Goal: Task Accomplishment & Management: Use online tool/utility

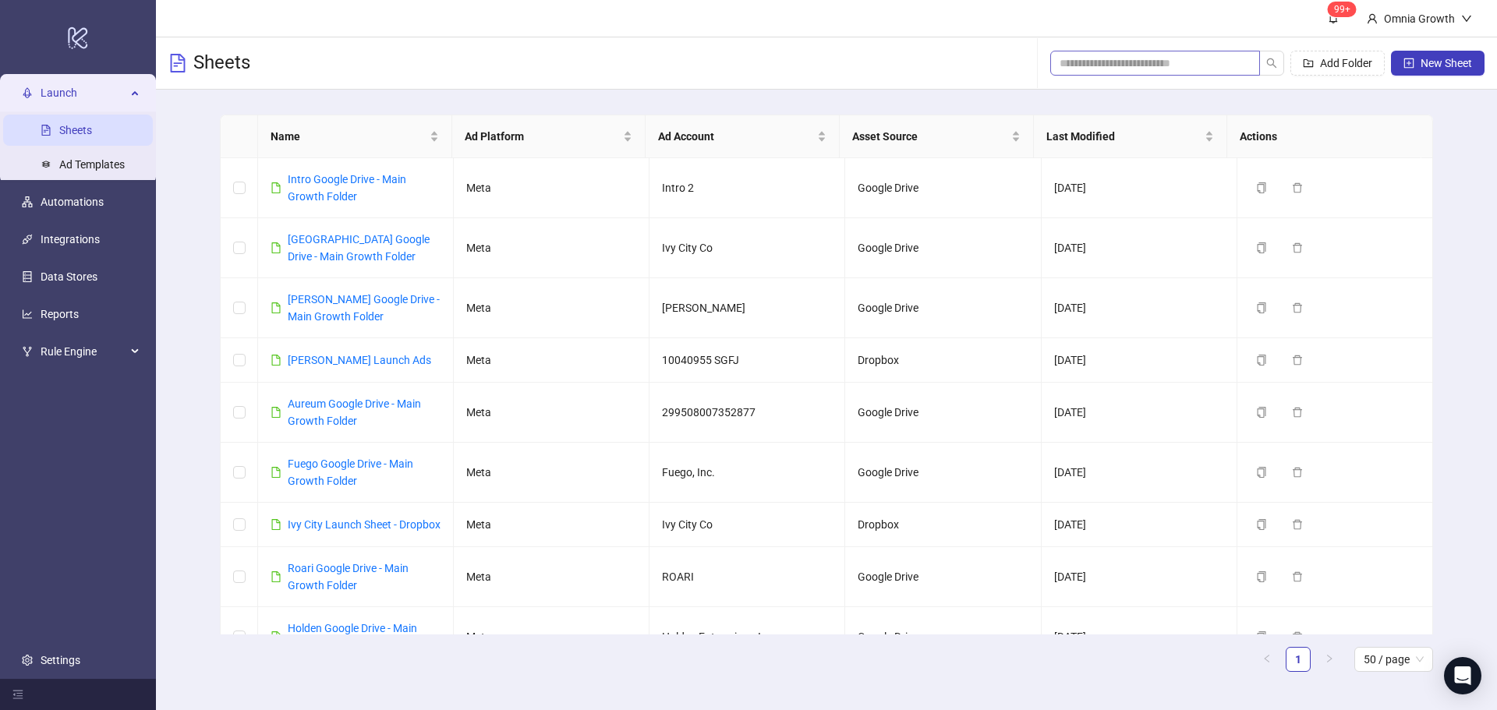
click at [1159, 53] on span at bounding box center [1155, 63] width 210 height 25
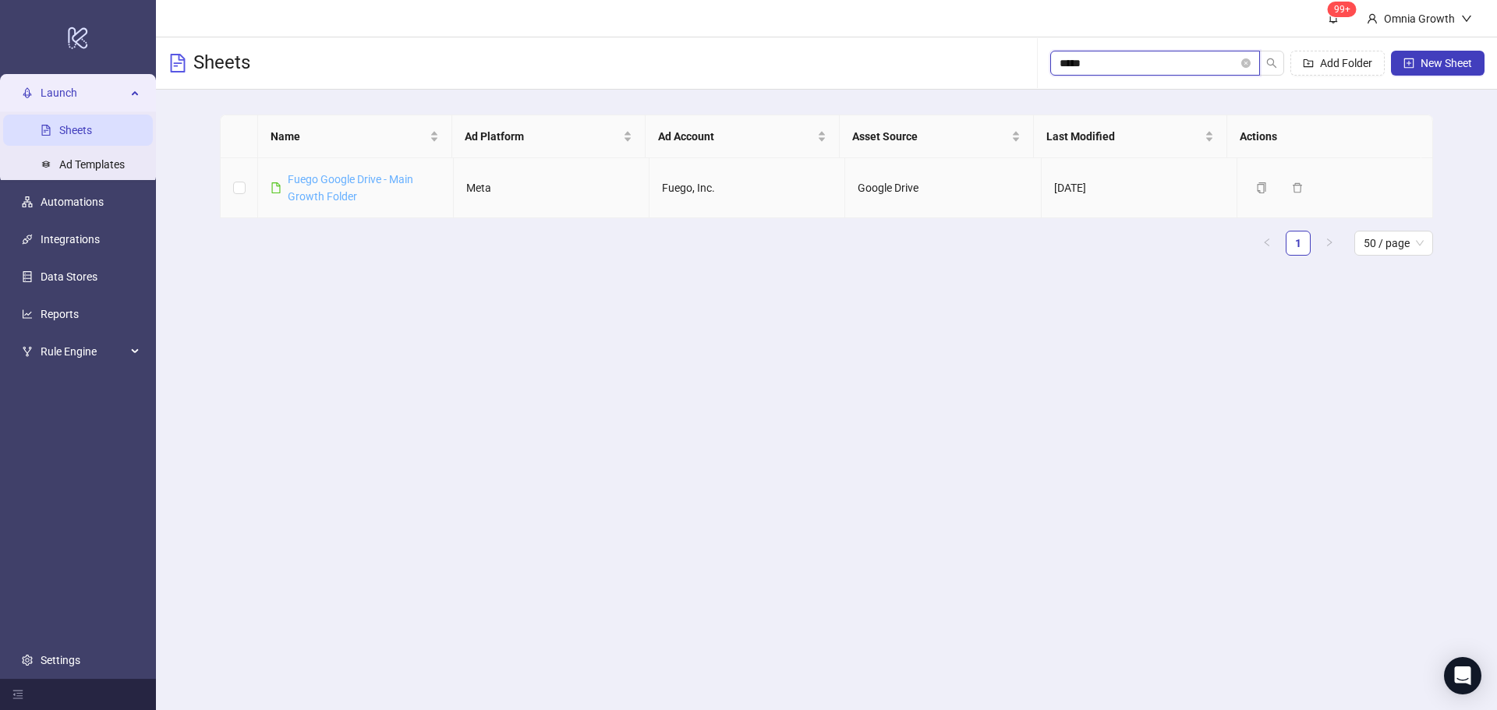
type input "*****"
click at [379, 182] on link "Fuego Google Drive - Main Growth Folder" at bounding box center [351, 188] width 126 height 30
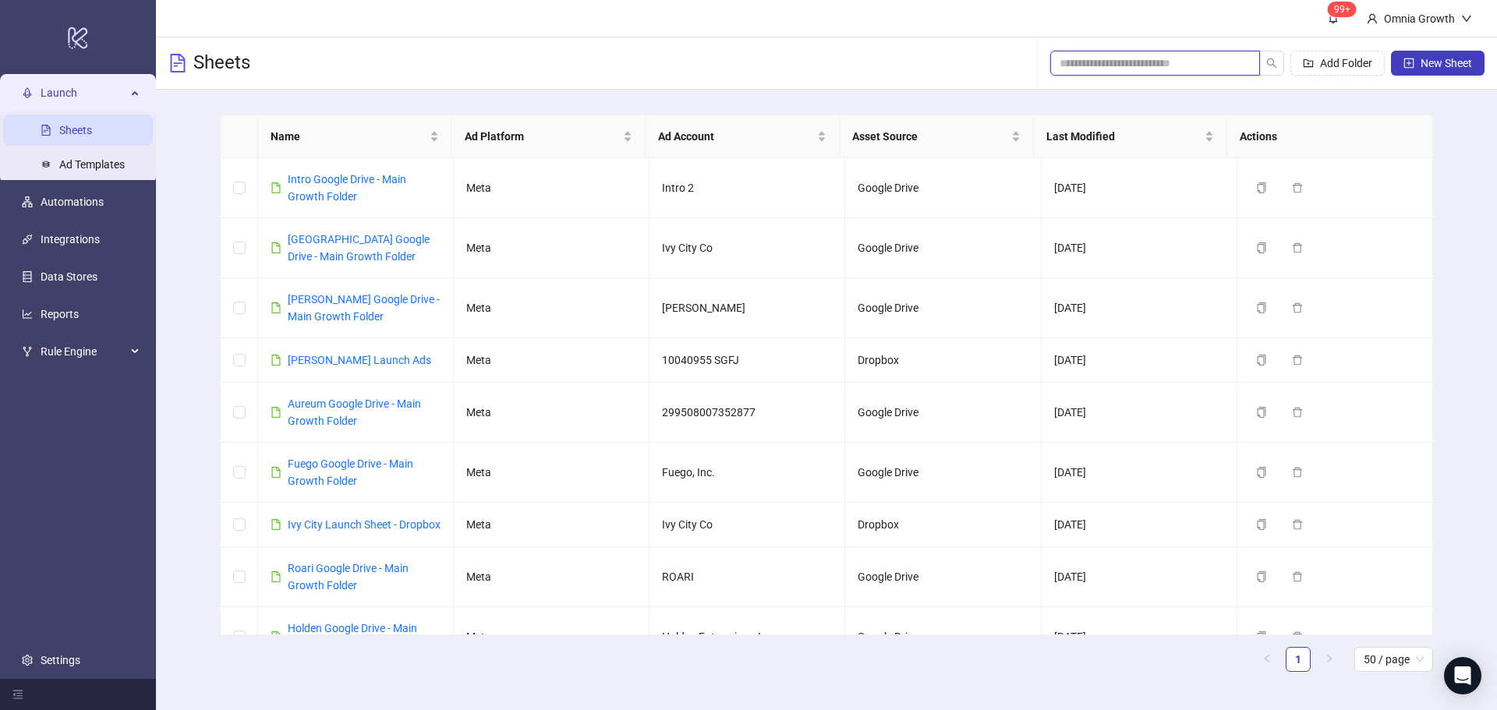
click at [1135, 57] on input "search" at bounding box center [1149, 63] width 179 height 17
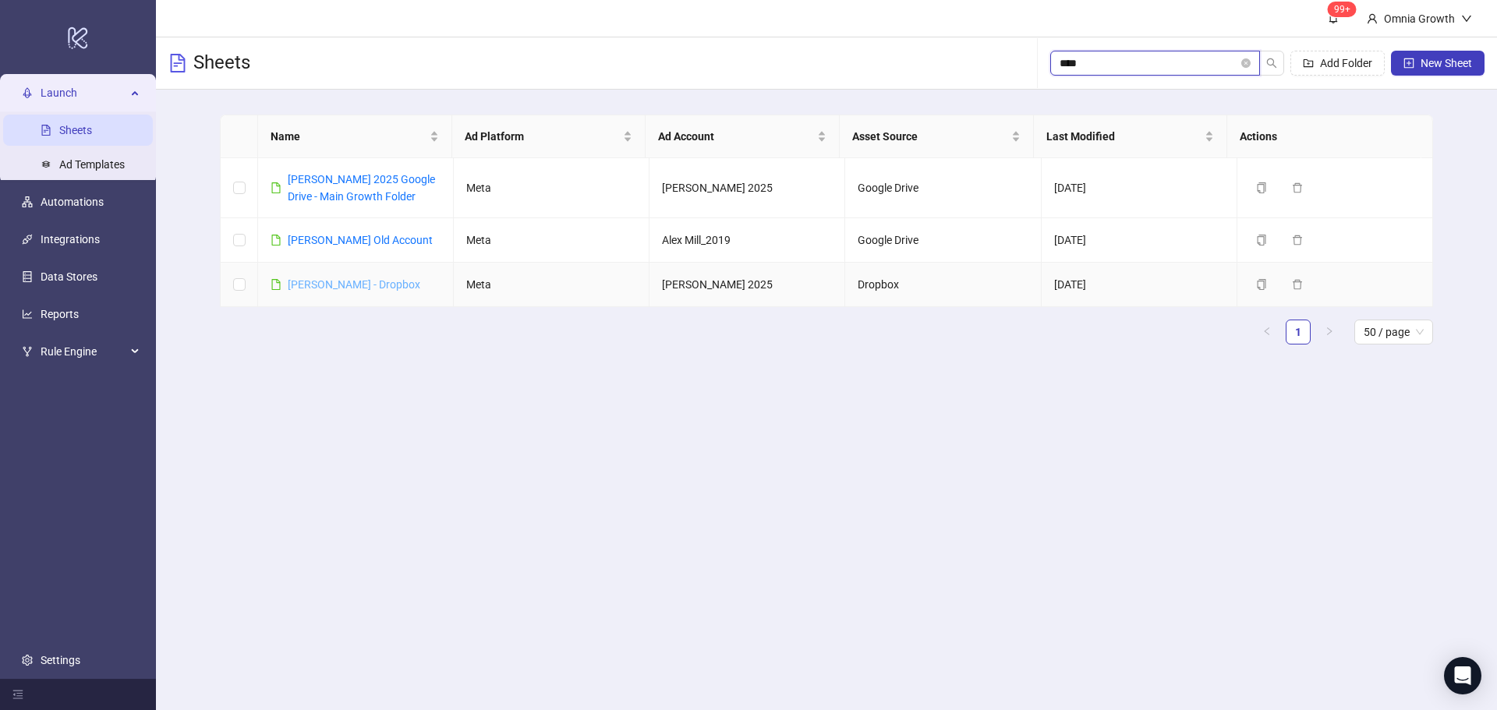
type input "****"
click at [368, 278] on link "[PERSON_NAME] - Dropbox" at bounding box center [354, 284] width 133 height 12
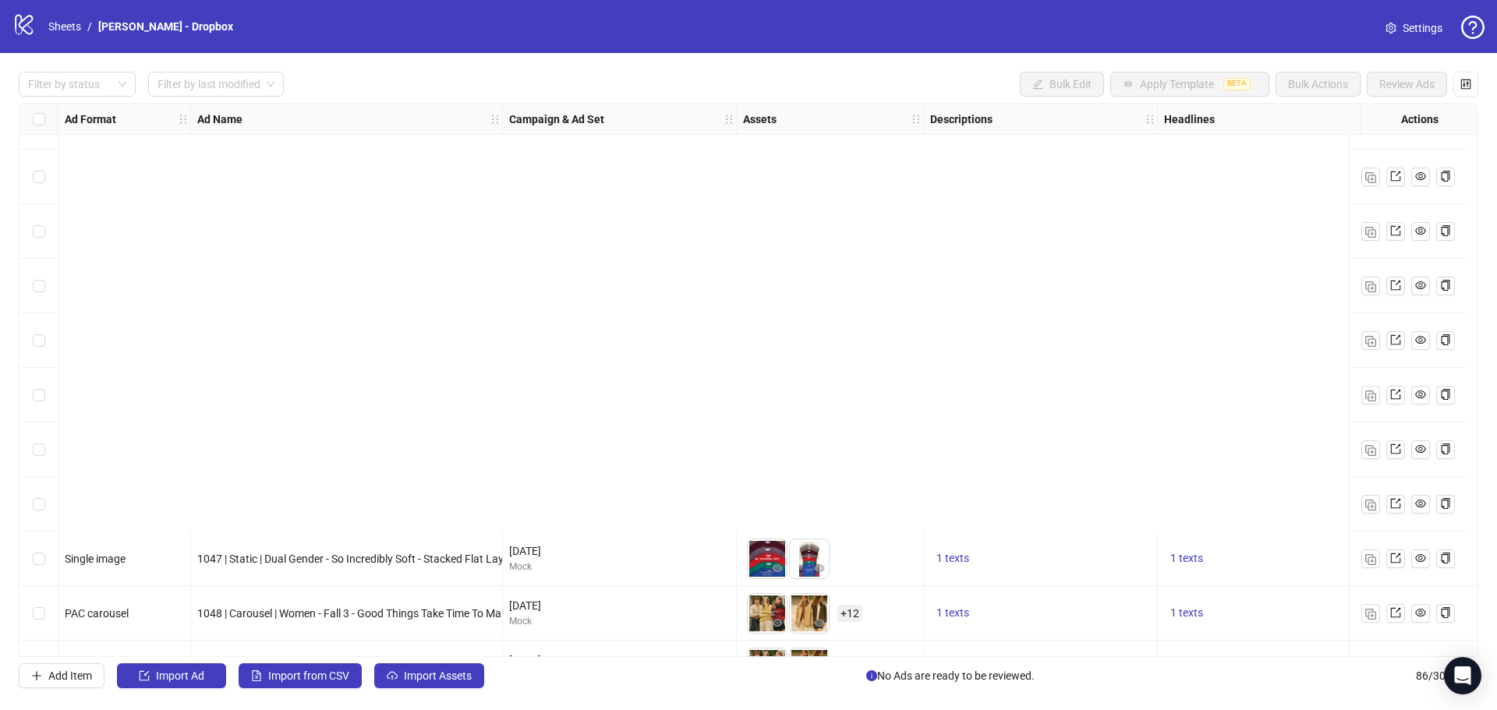
scroll to position [4178, 0]
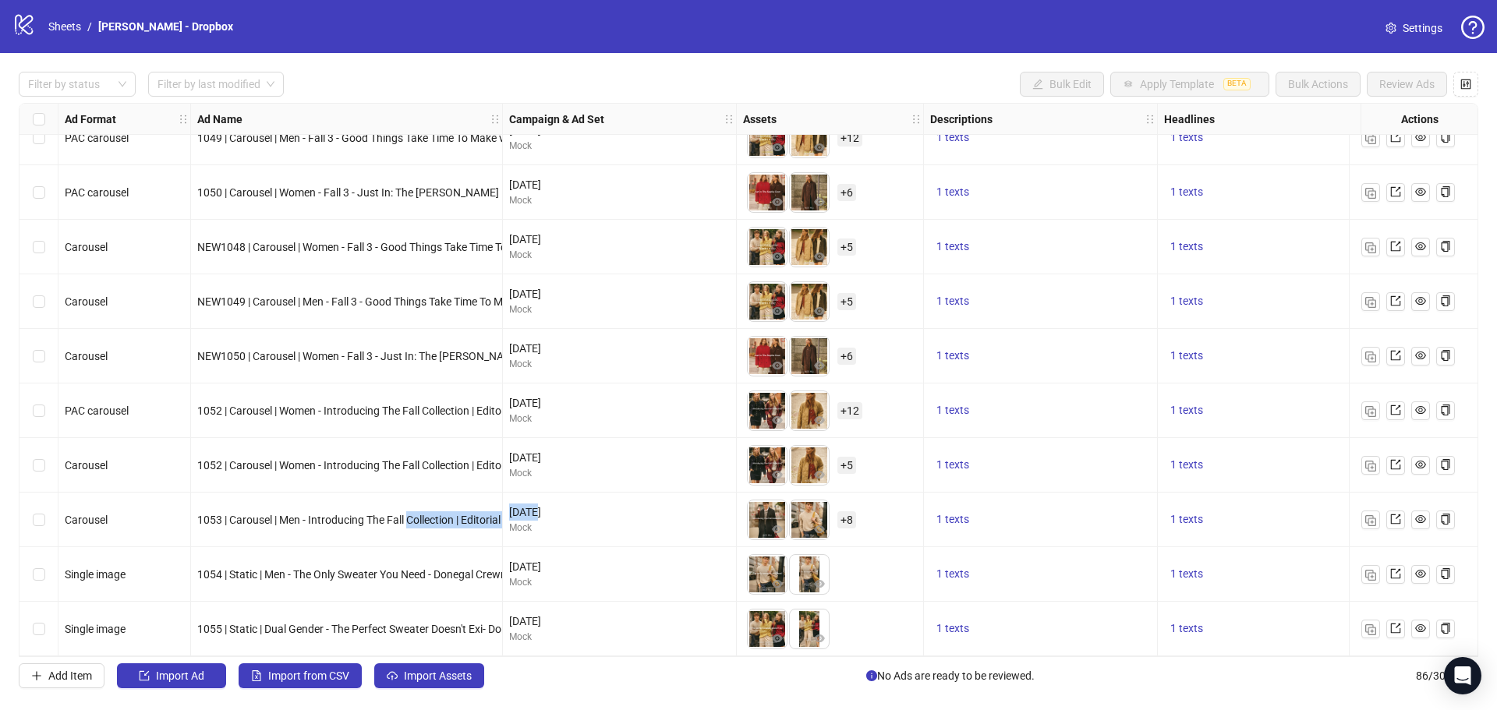
drag, startPoint x: 412, startPoint y: 516, endPoint x: 536, endPoint y: 515, distance: 124.0
click at [1371, 515] on img "button" at bounding box center [1370, 520] width 11 height 11
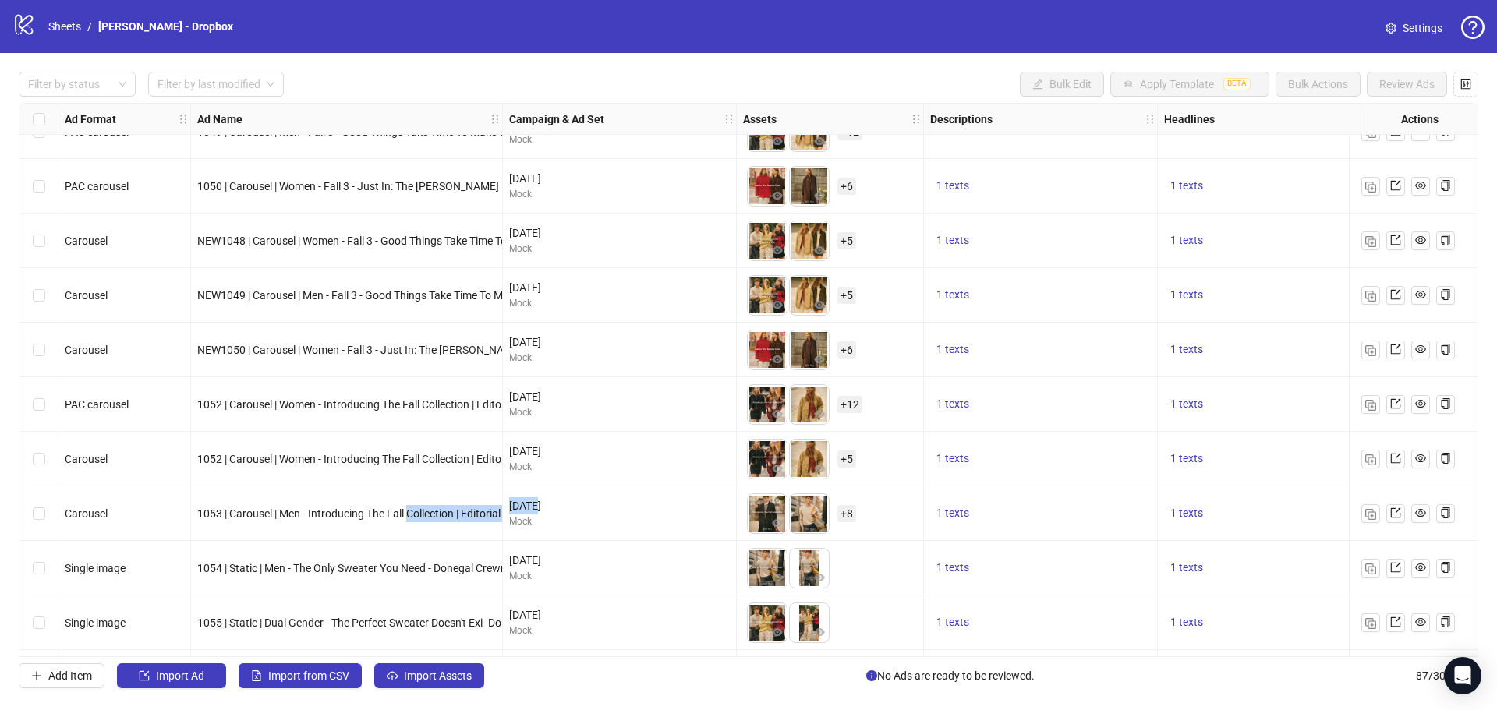
scroll to position [4233, 0]
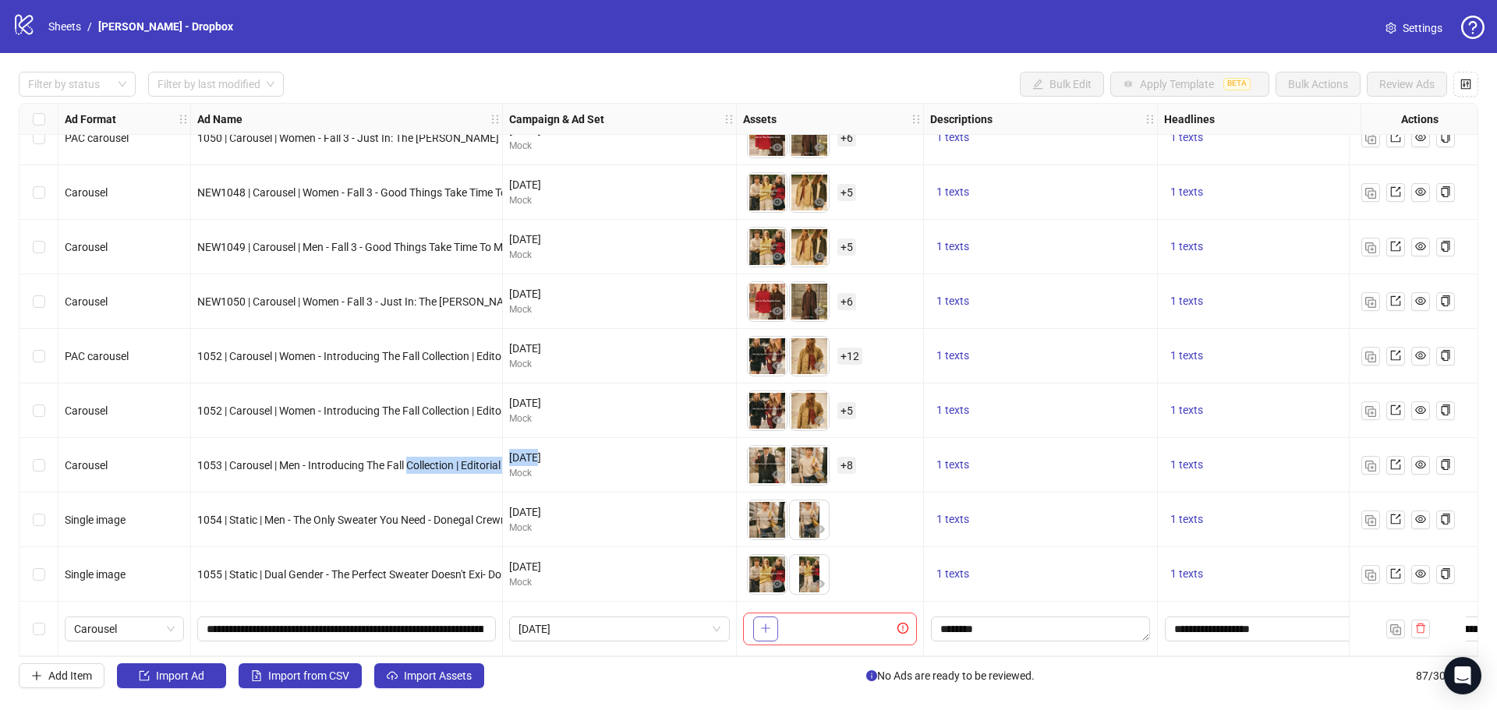
click at [772, 625] on button "button" at bounding box center [765, 629] width 25 height 25
click at [844, 628] on span "+ 2" at bounding box center [846, 629] width 19 height 17
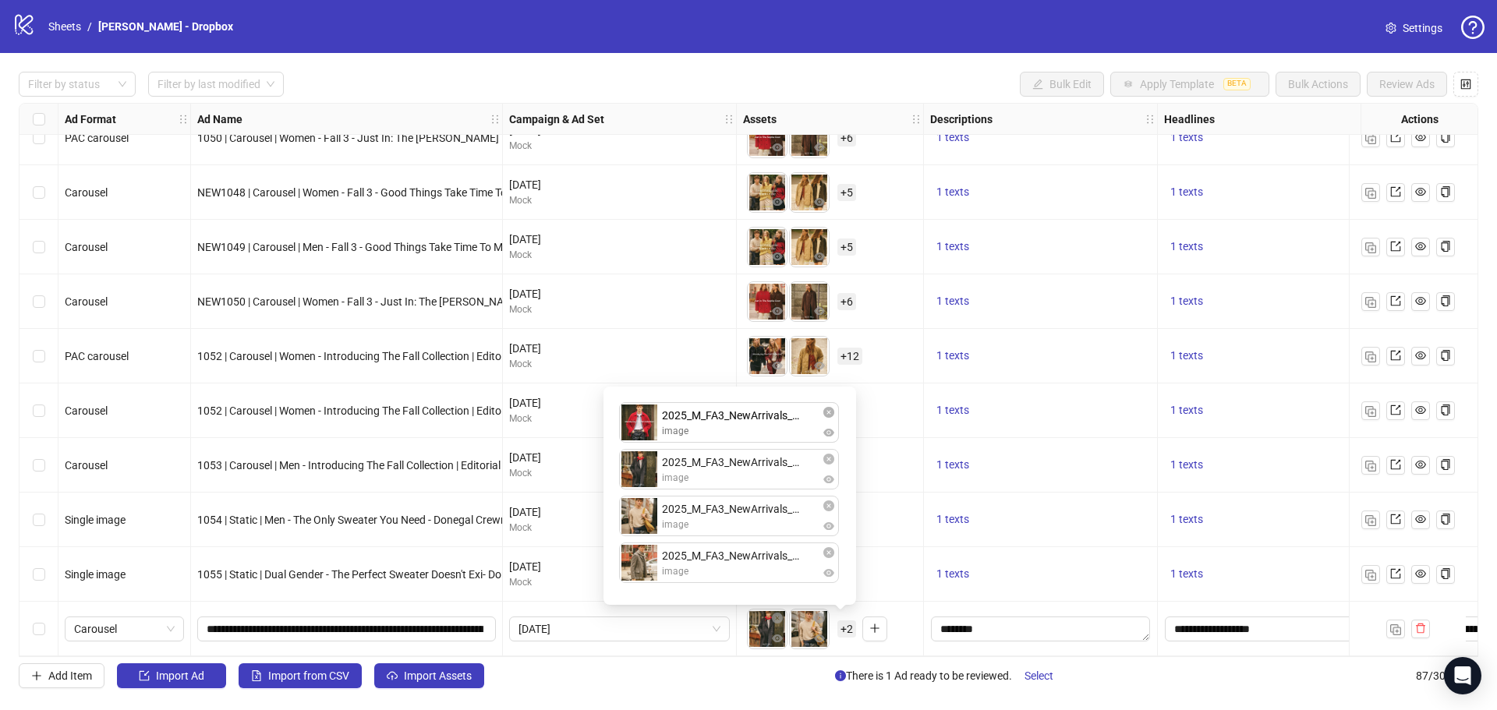
drag, startPoint x: 638, startPoint y: 571, endPoint x: 630, endPoint y: 406, distance: 164.7
click at [630, 406] on div "2025_M_FA3_NewArrivals_1x1_V2_3.png image 2025_M_FA3_NewArrivals_1x1_V2_2.png i…" at bounding box center [730, 496] width 234 height 200
drag, startPoint x: 634, startPoint y: 475, endPoint x: 632, endPoint y: 506, distance: 31.3
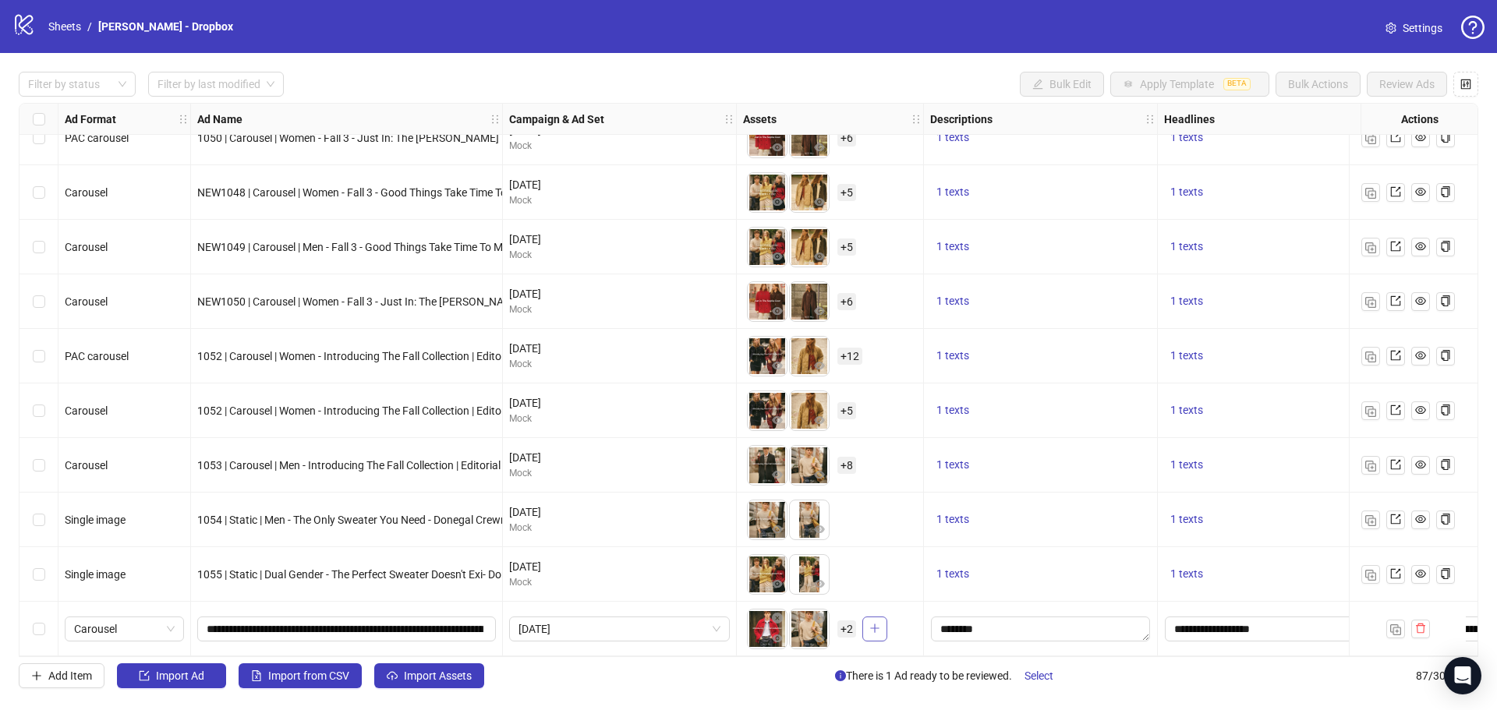
click at [872, 628] on span "button" at bounding box center [874, 628] width 11 height 12
click at [27, 625] on div "Select row 87" at bounding box center [38, 629] width 39 height 55
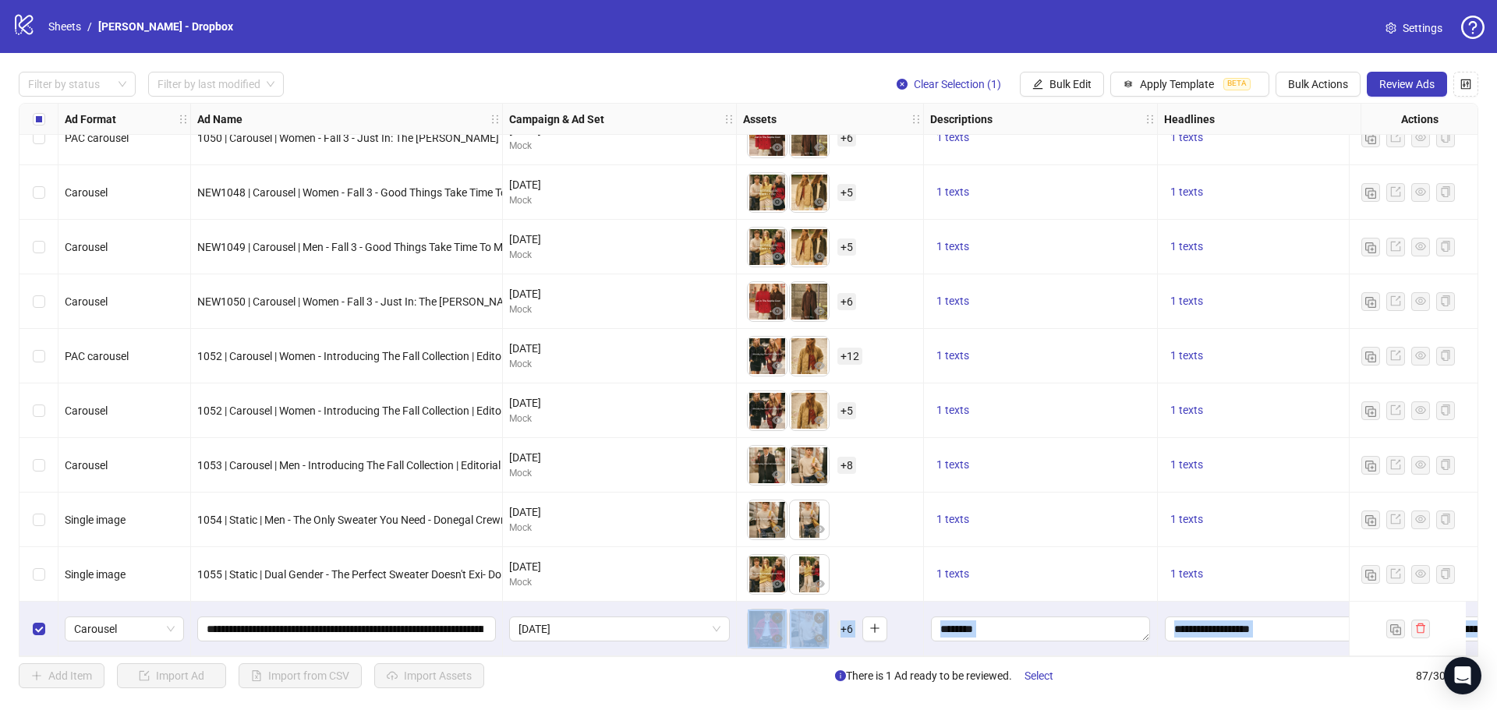
drag, startPoint x: 391, startPoint y: 650, endPoint x: 496, endPoint y: 657, distance: 105.5
click at [496, 657] on div "Ad Format Ad Name Campaign & Ad Set Assets Descriptions Headlines Primary Texts…" at bounding box center [749, 380] width 1460 height 554
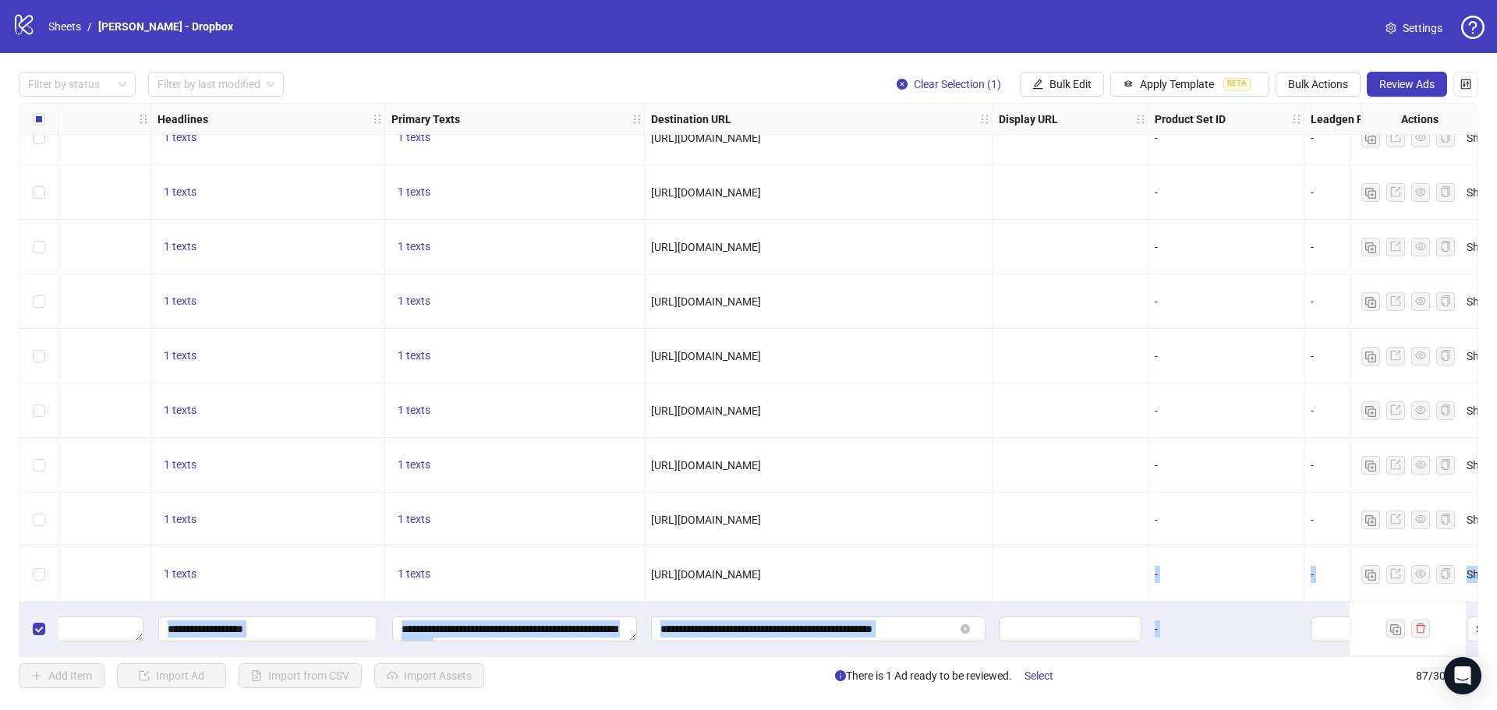
scroll to position [4233, 1007]
click at [1405, 87] on span "Review Ads" at bounding box center [1406, 84] width 55 height 12
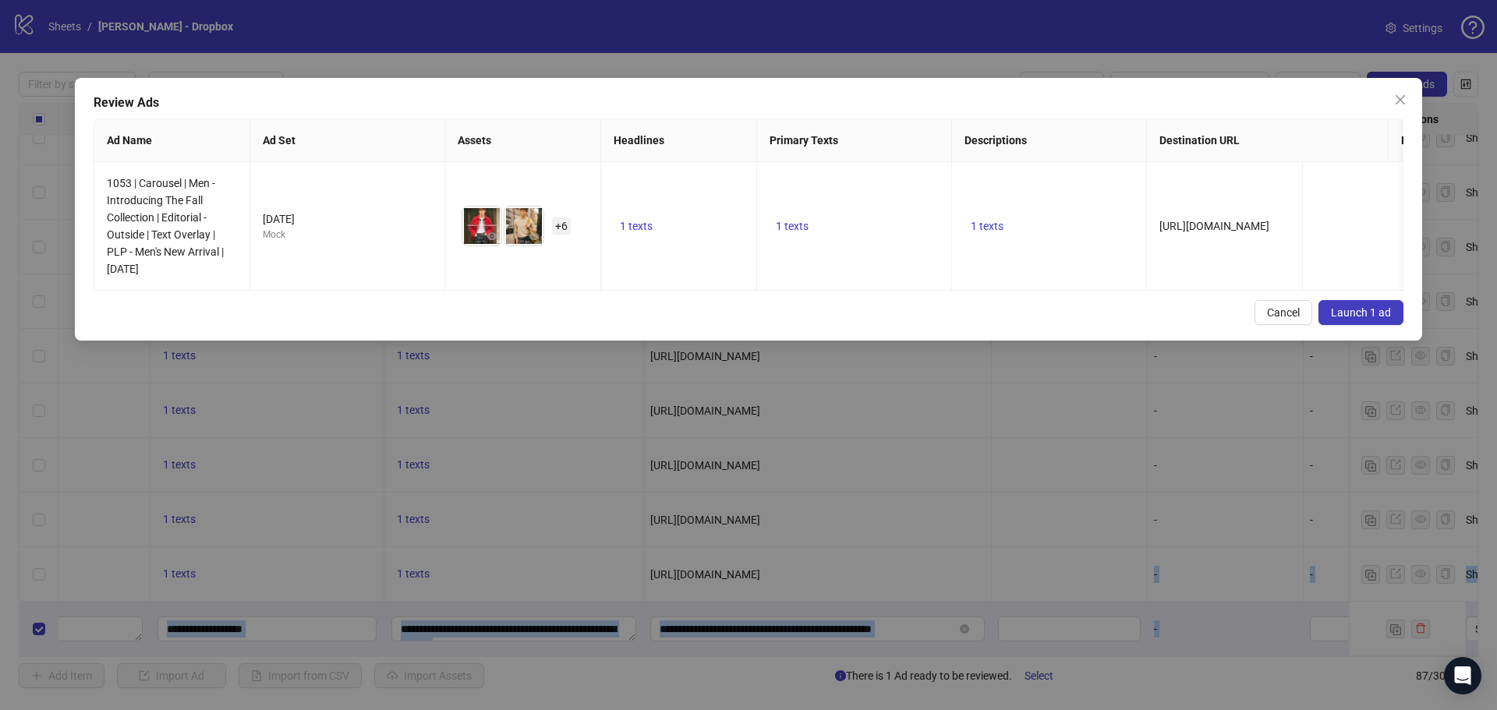
click at [1372, 319] on span "Launch 1 ad" at bounding box center [1361, 312] width 60 height 12
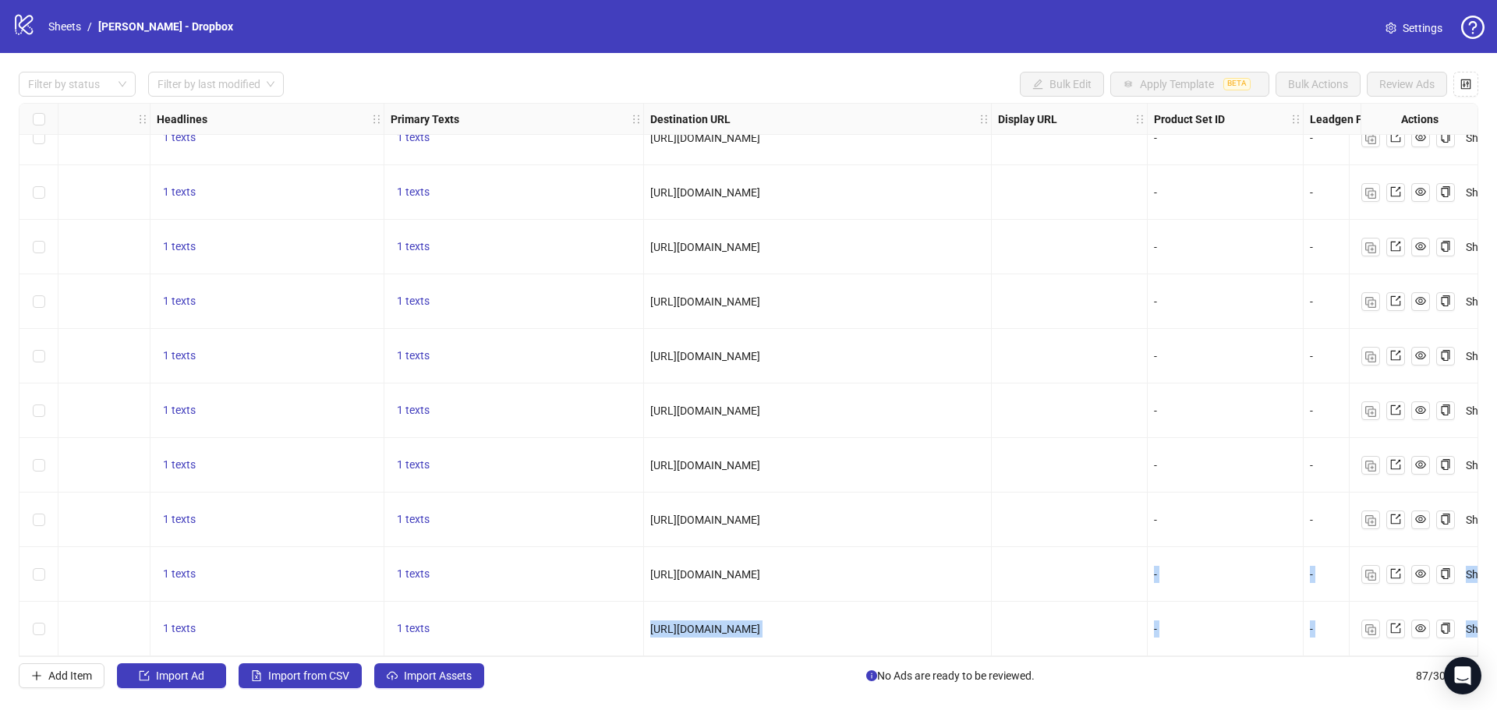
click at [918, 438] on div "[URL][DOMAIN_NAME]" at bounding box center [818, 465] width 348 height 55
click at [1399, 625] on icon "export" at bounding box center [1395, 628] width 11 height 11
